Goal: Task Accomplishment & Management: Manage account settings

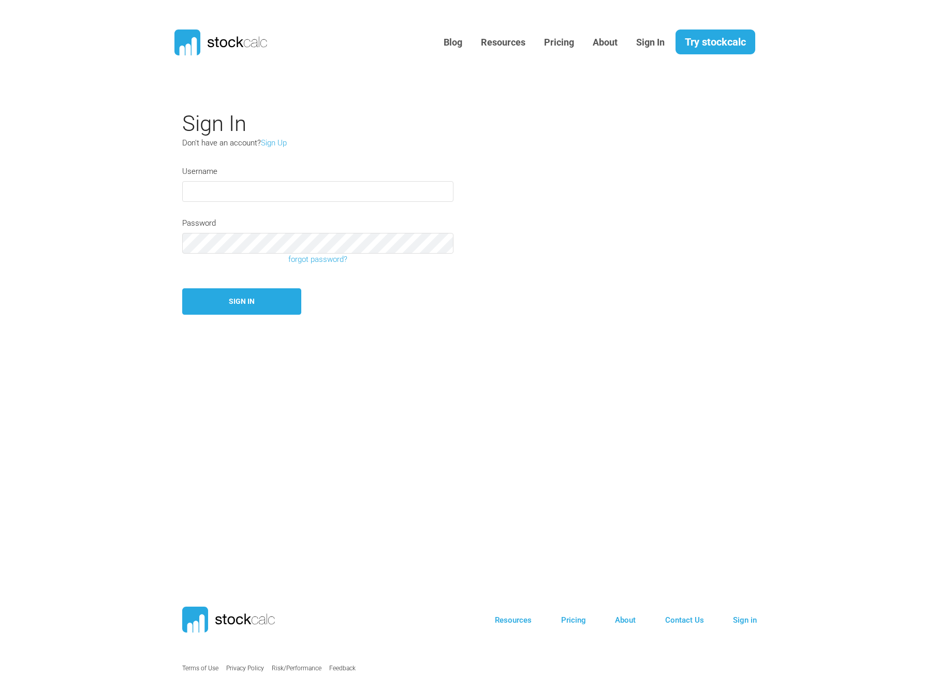
type input "camelotta1"
click at [267, 301] on button "Sign In" at bounding box center [241, 301] width 119 height 26
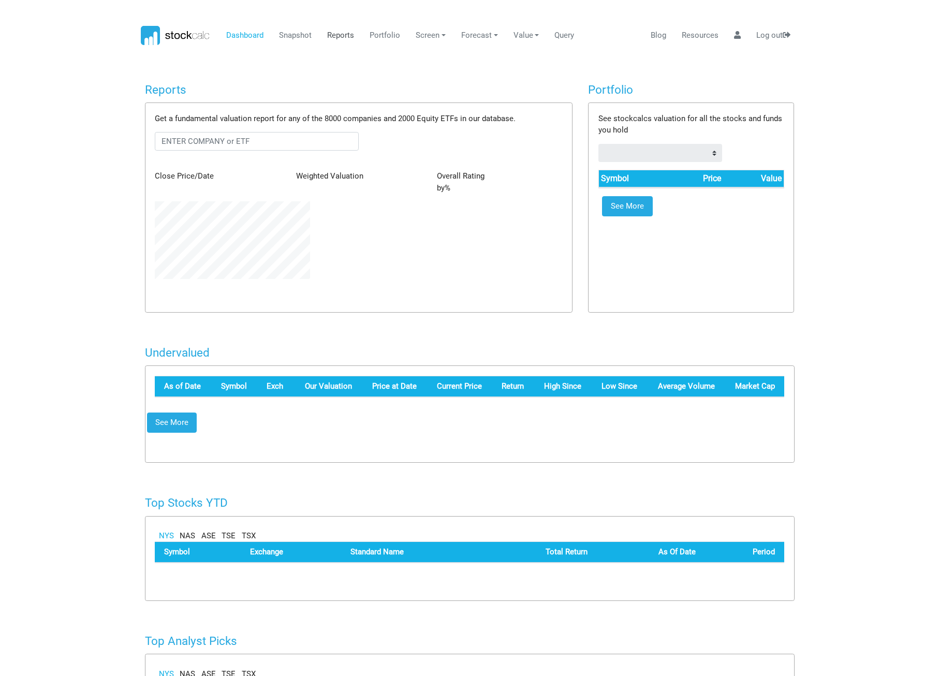
click at [346, 33] on link "Reports" at bounding box center [341, 36] width 35 height 20
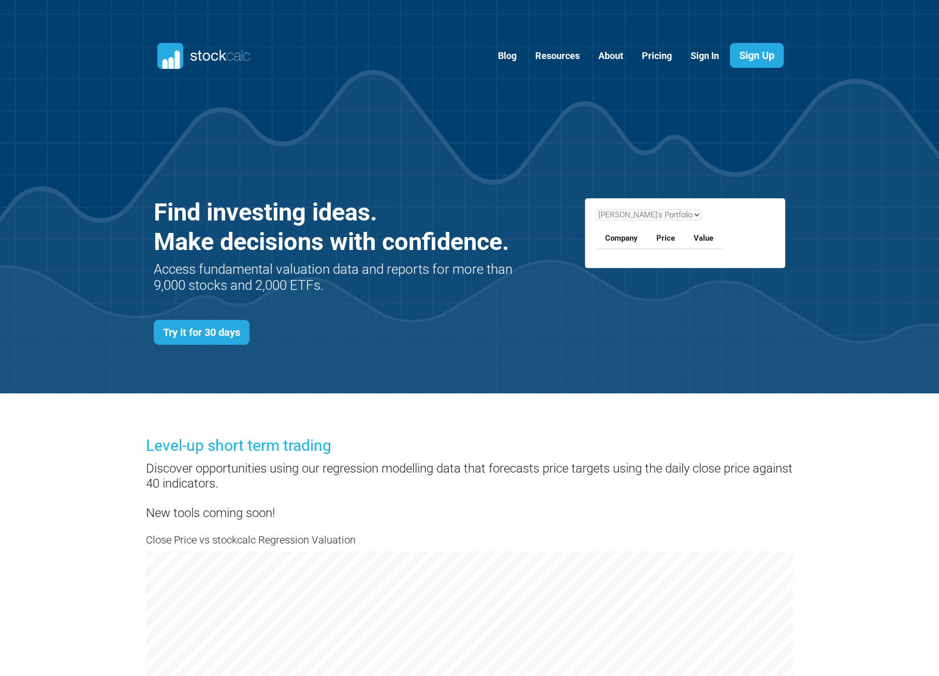
scroll to position [450, 663]
click at [709, 54] on link "Sign In" at bounding box center [705, 55] width 44 height 25
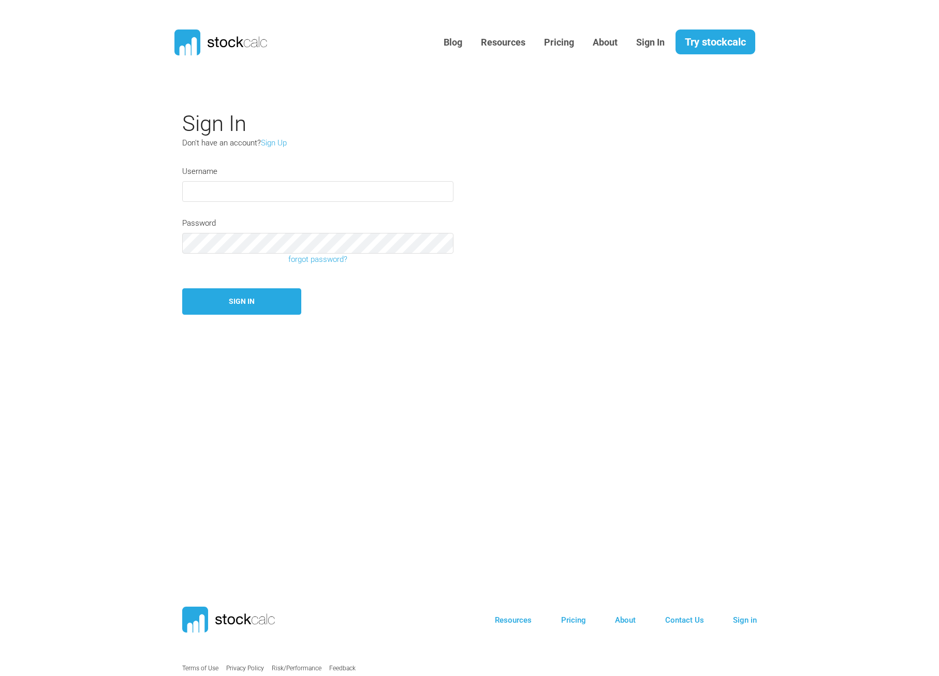
type input "camelotta1"
click at [251, 296] on button "Sign In" at bounding box center [241, 301] width 119 height 26
click at [453, 296] on div "Sign In" at bounding box center [420, 301] width 492 height 26
click at [118, 242] on section "Sign In Don't have an account? Sign Up Username camelotta1 Password forgot pass…" at bounding box center [469, 318] width 939 height 430
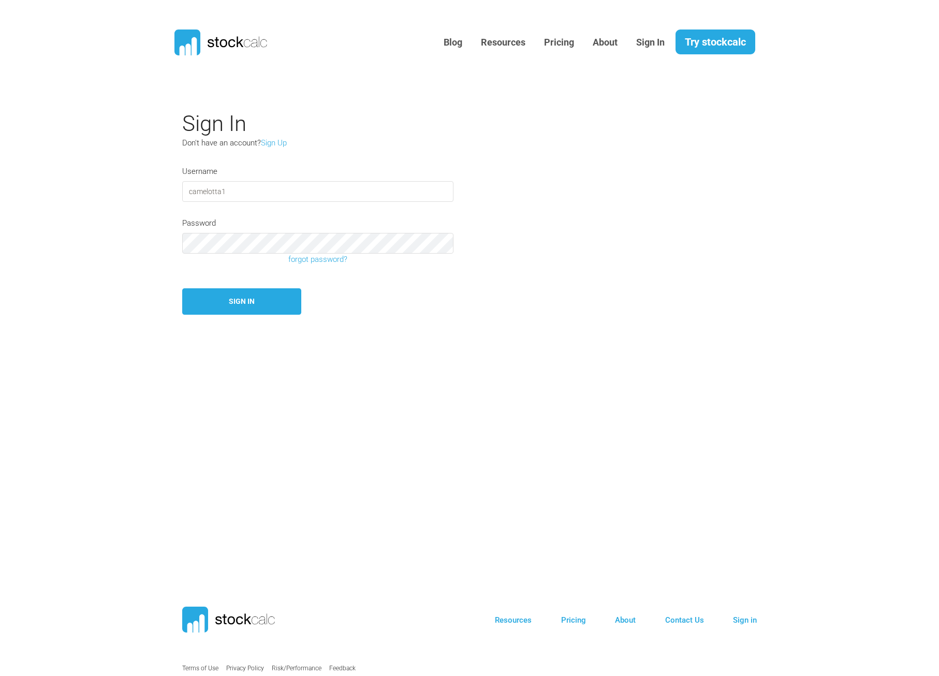
click at [118, 242] on section "Sign In Don't have an account? Sign Up Username camelotta1 Password forgot pass…" at bounding box center [469, 318] width 939 height 430
click at [236, 304] on button "Sign In" at bounding box center [241, 301] width 119 height 26
click at [182, 288] on button "Sign In" at bounding box center [241, 301] width 119 height 26
